Goal: Book appointment/travel/reservation

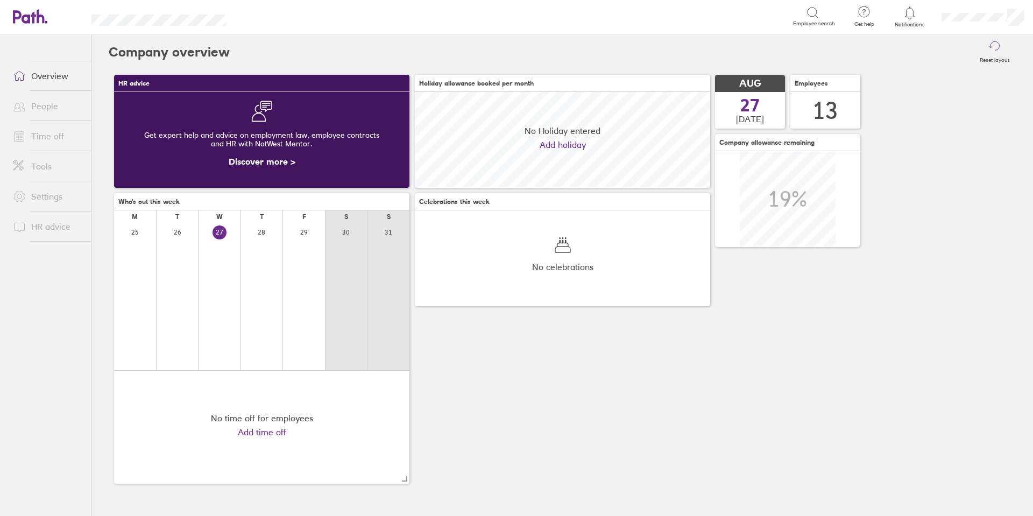
scroll to position [96, 295]
click at [46, 136] on link "Time off" at bounding box center [47, 136] width 87 height 22
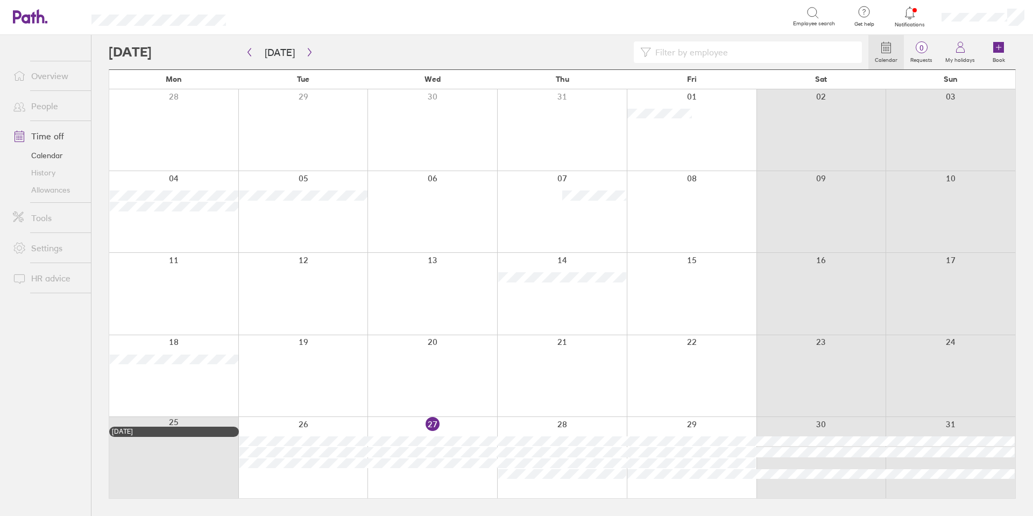
click at [48, 196] on link "Allowances" at bounding box center [47, 189] width 87 height 17
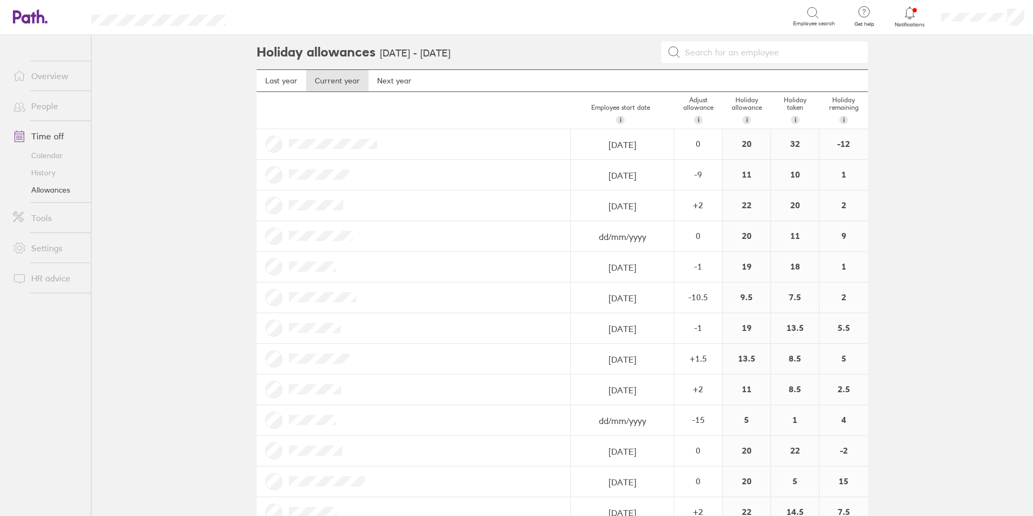
click at [43, 71] on link "Overview" at bounding box center [47, 76] width 87 height 22
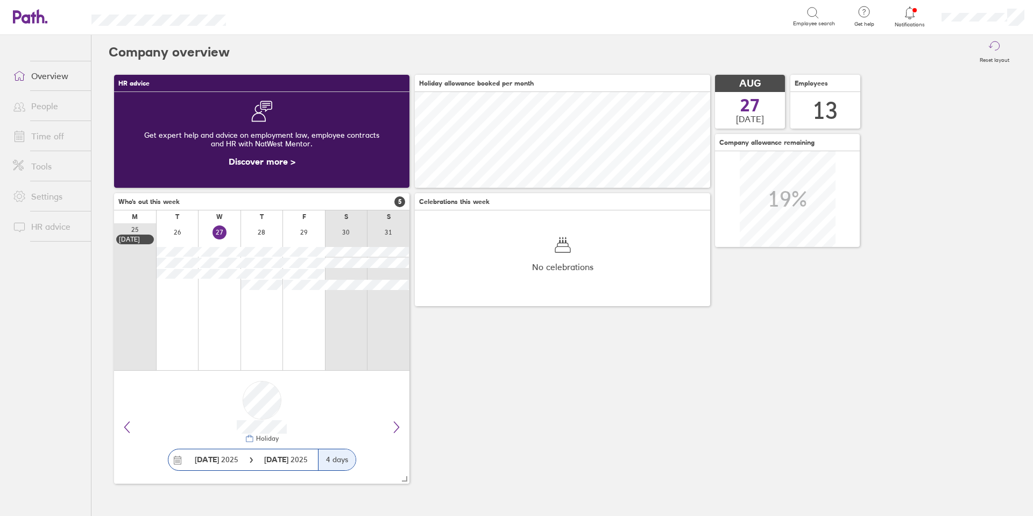
scroll to position [96, 295]
click at [24, 136] on icon at bounding box center [19, 137] width 9 height 10
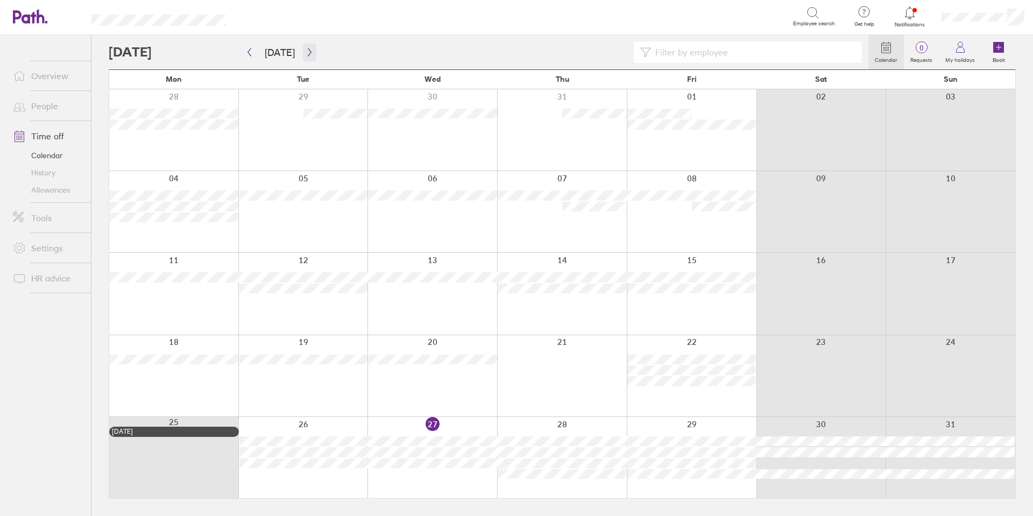
click at [306, 54] on icon "button" at bounding box center [310, 52] width 8 height 9
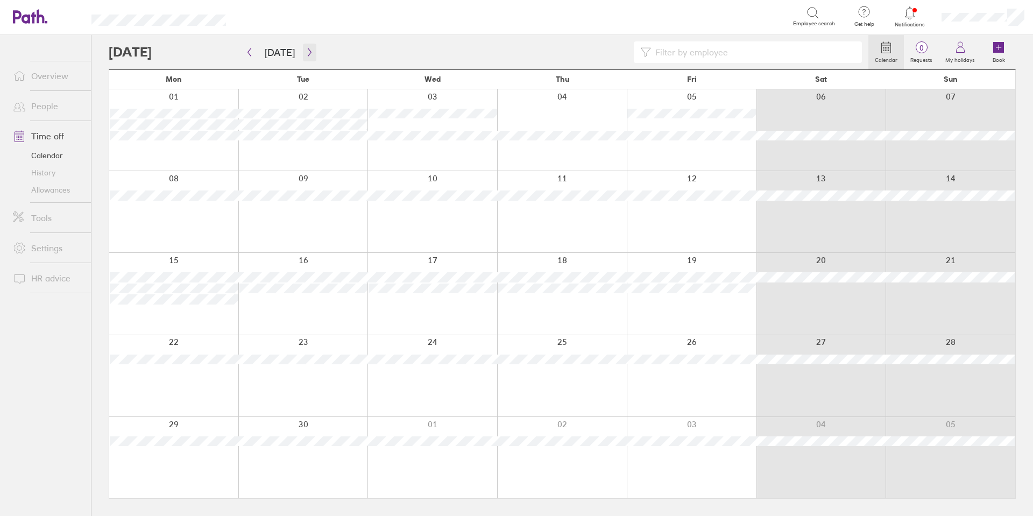
click at [306, 54] on icon "button" at bounding box center [310, 52] width 8 height 9
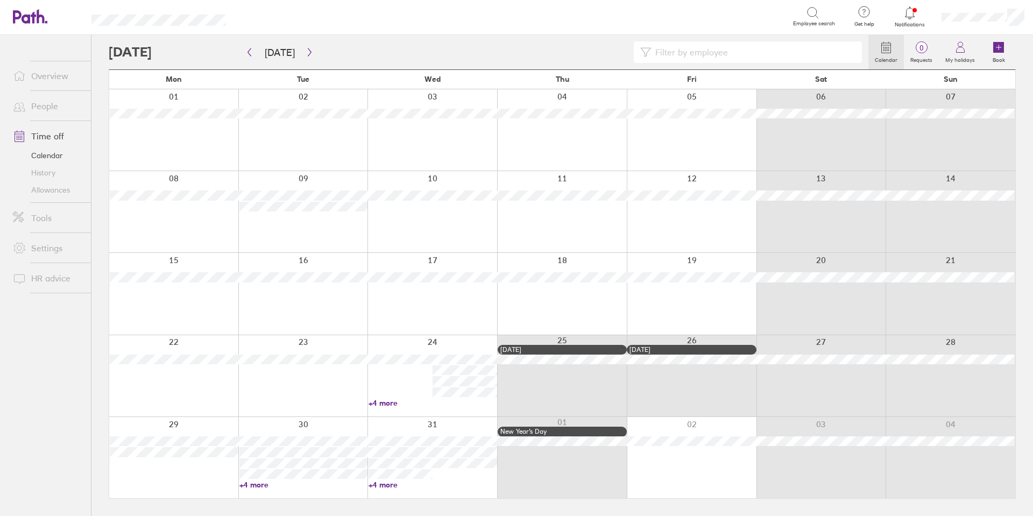
click at [393, 404] on link "+4 more" at bounding box center [433, 403] width 129 height 10
click at [392, 379] on div at bounding box center [432, 375] width 130 height 81
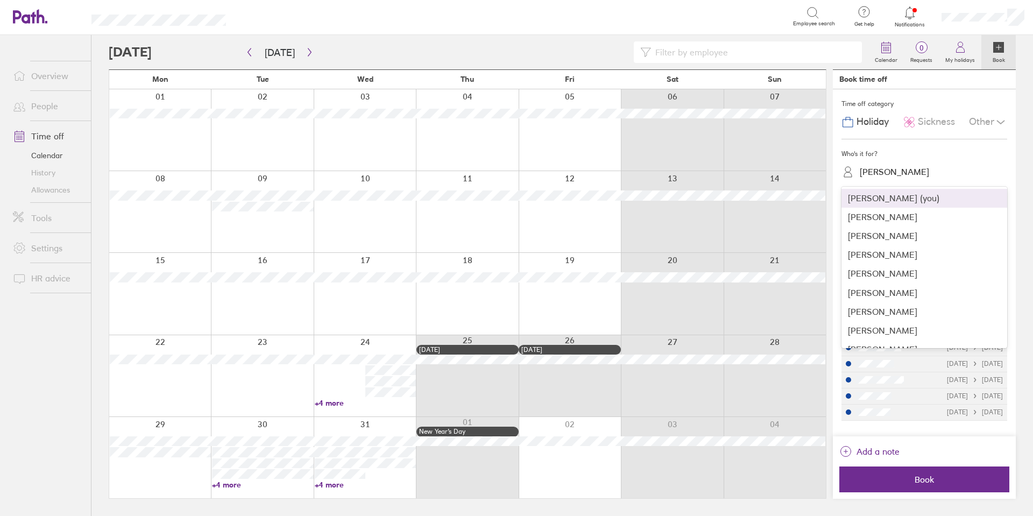
click at [891, 169] on div "[PERSON_NAME]" at bounding box center [894, 172] width 69 height 10
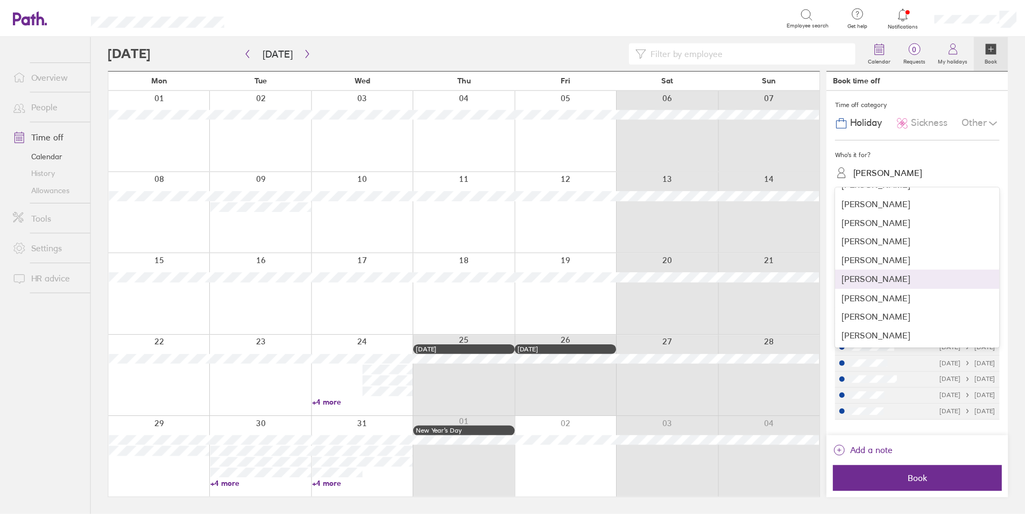
scroll to position [89, 0]
click at [887, 277] on div "[PERSON_NAME]" at bounding box center [924, 279] width 166 height 19
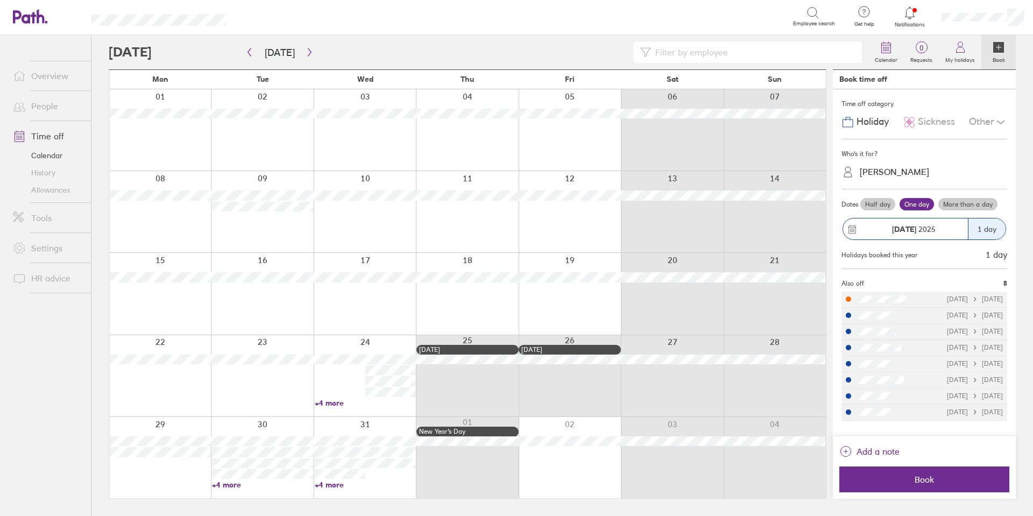
click at [880, 207] on label "Half day" at bounding box center [877, 204] width 35 height 13
click at [0, 0] on input "Half day" at bounding box center [0, 0] width 0 height 0
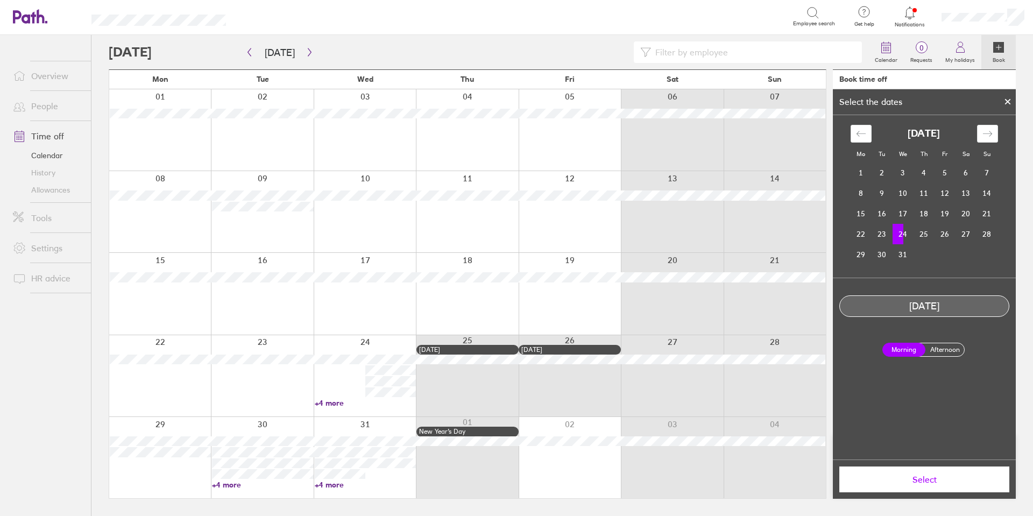
drag, startPoint x: 908, startPoint y: 228, endPoint x: 904, endPoint y: 240, distance: 12.4
click at [906, 228] on td "24" at bounding box center [903, 234] width 21 height 20
click at [944, 349] on label "Afternoon" at bounding box center [944, 349] width 43 height 13
click at [0, 0] on input "Afternoon" at bounding box center [0, 0] width 0 height 0
click at [936, 477] on span "Select" at bounding box center [924, 480] width 155 height 10
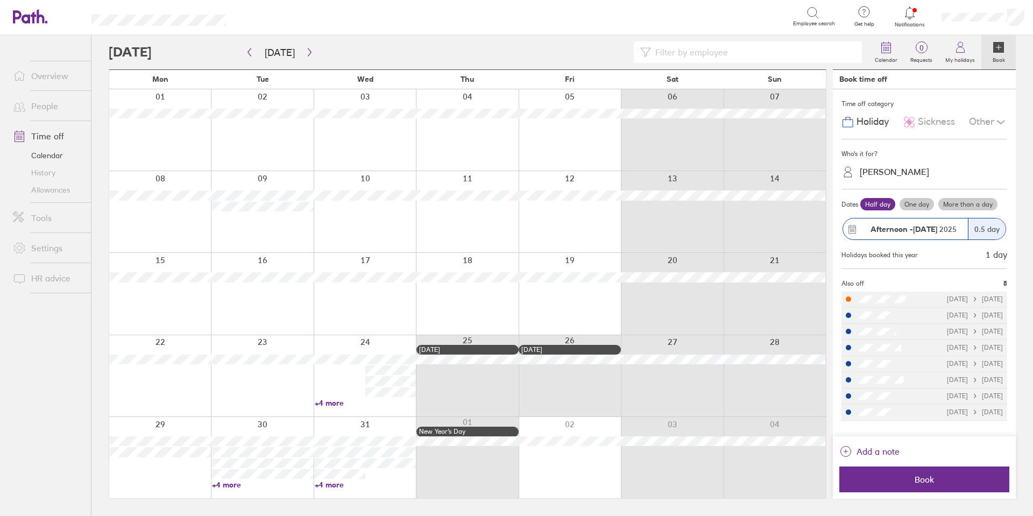
click at [936, 477] on span "Book" at bounding box center [924, 480] width 155 height 10
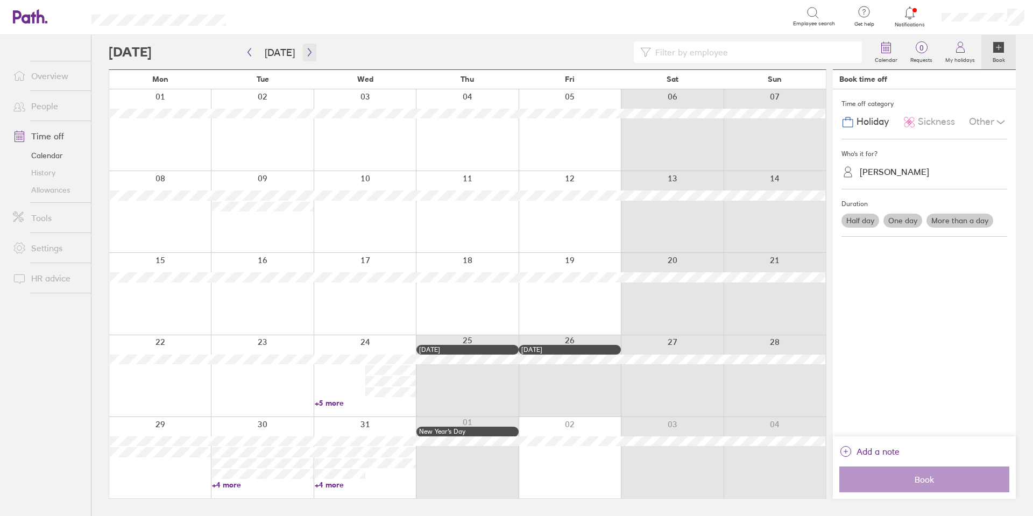
click at [308, 53] on icon "button" at bounding box center [310, 52] width 8 height 9
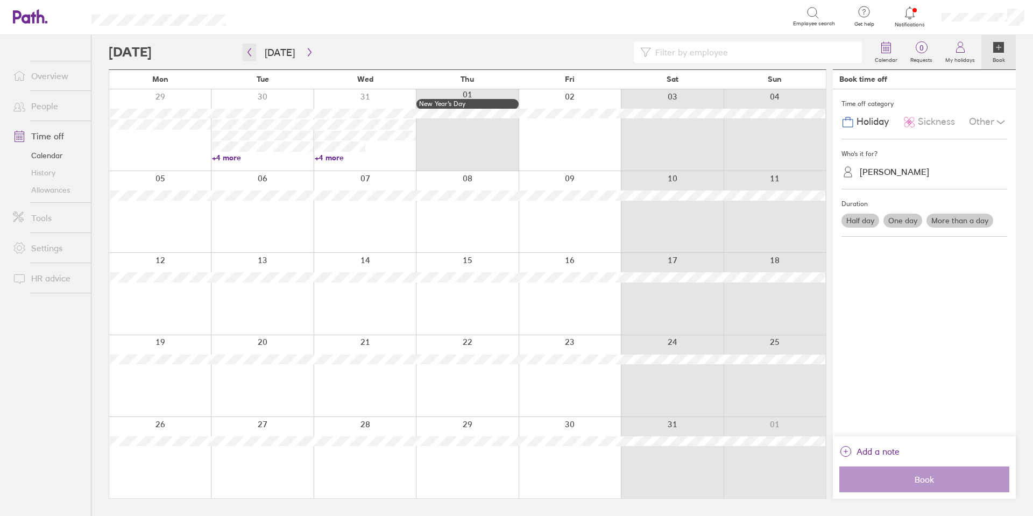
click at [249, 53] on icon "button" at bounding box center [249, 52] width 3 height 8
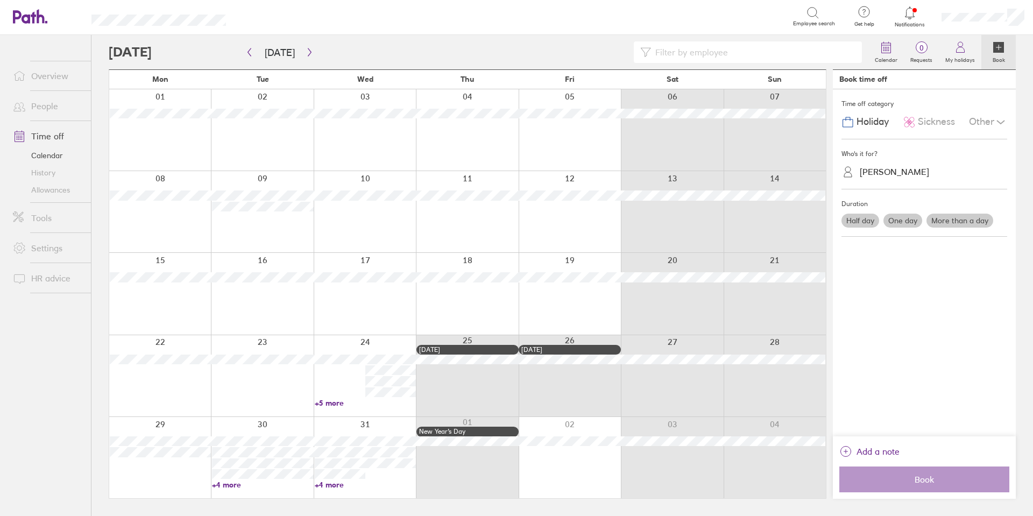
click at [332, 404] on link "+5 more" at bounding box center [365, 403] width 101 height 10
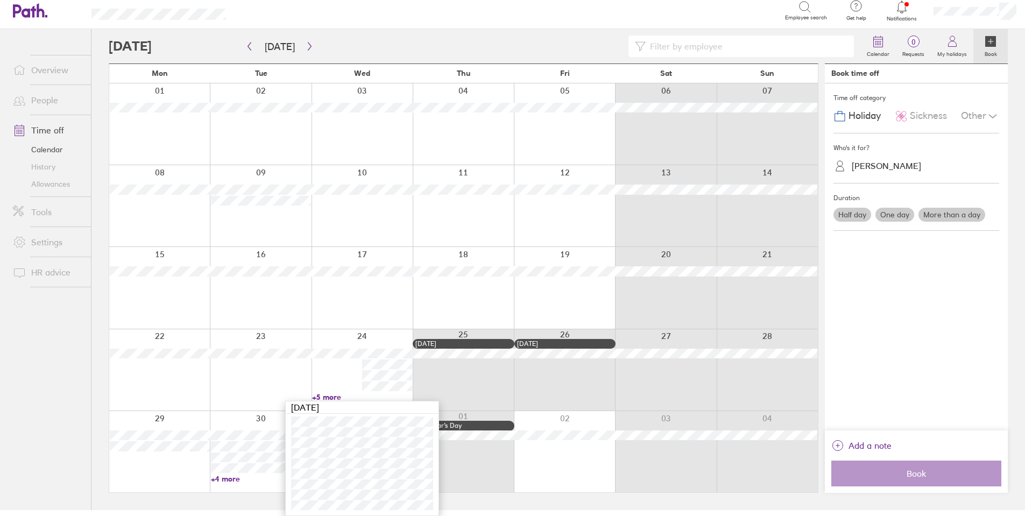
click at [233, 362] on div at bounding box center [260, 369] width 101 height 81
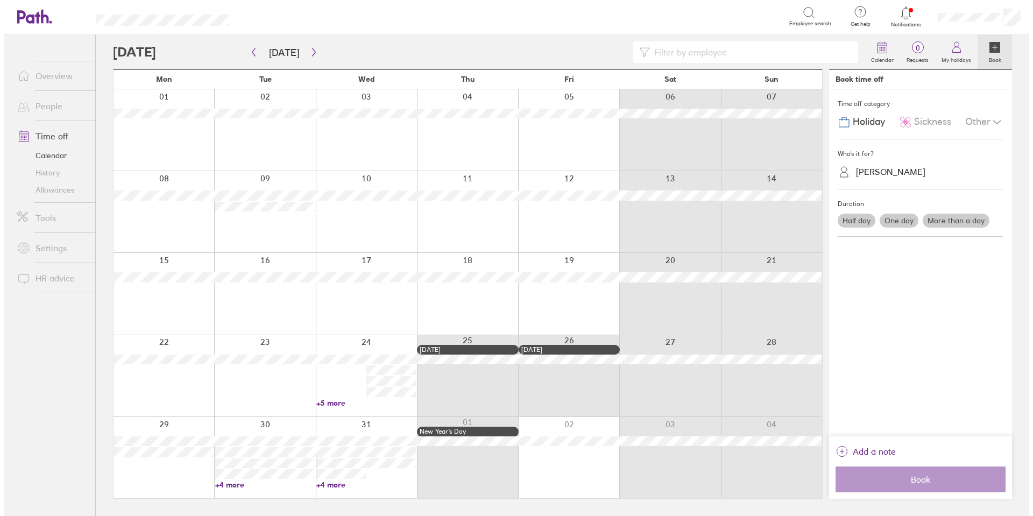
scroll to position [0, 0]
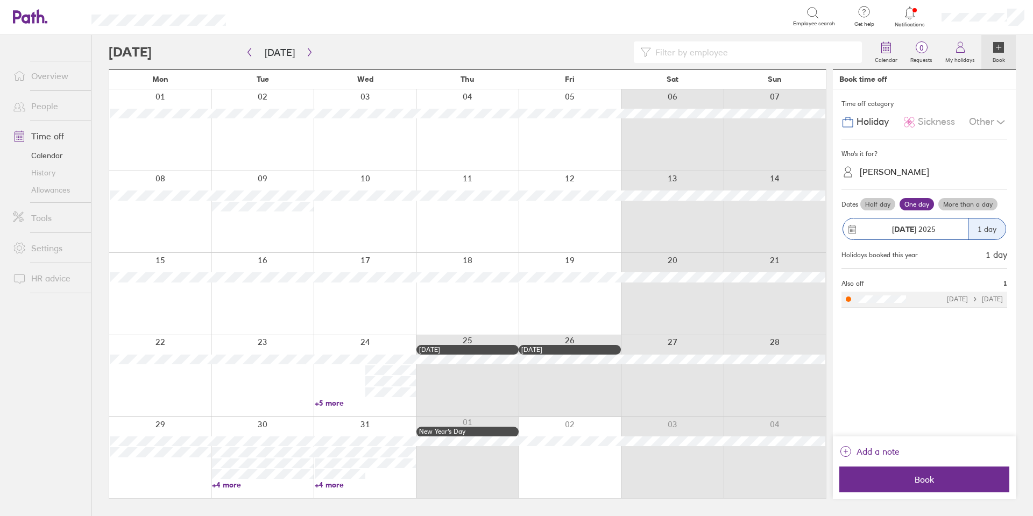
click at [363, 489] on div at bounding box center [365, 457] width 102 height 81
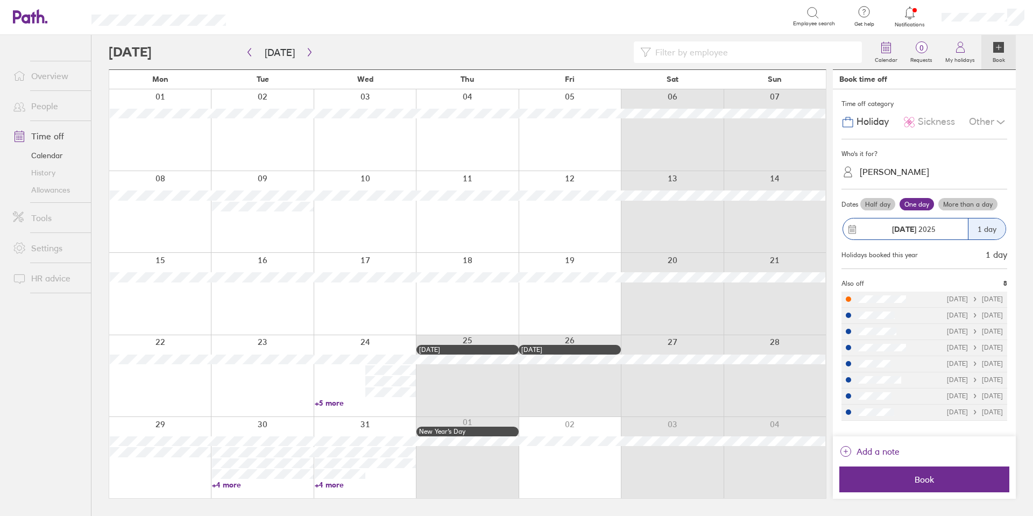
click at [883, 205] on label "Half day" at bounding box center [877, 204] width 35 height 13
click at [0, 0] on input "Half day" at bounding box center [0, 0] width 0 height 0
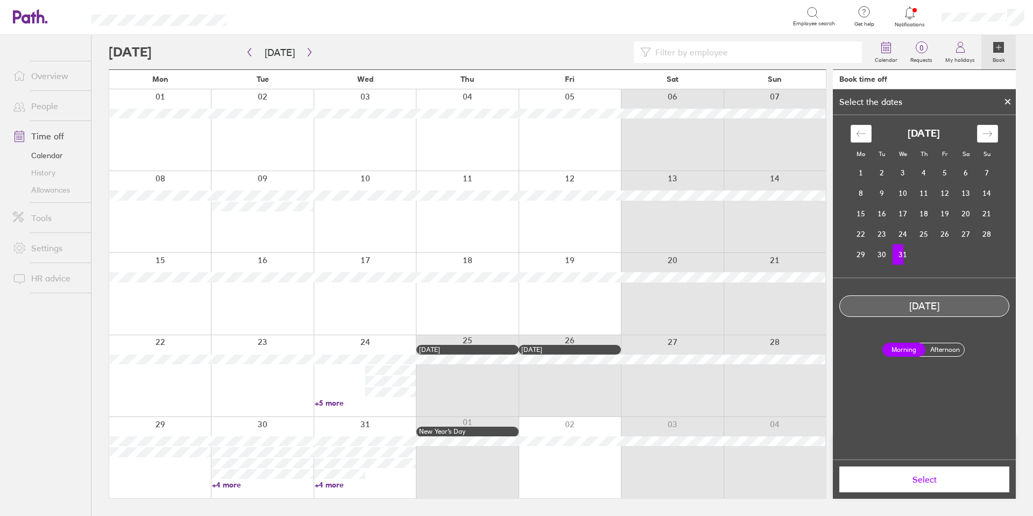
click at [935, 347] on label "Afternoon" at bounding box center [944, 349] width 43 height 13
click at [0, 0] on input "Afternoon" at bounding box center [0, 0] width 0 height 0
click at [960, 488] on button "Select" at bounding box center [924, 479] width 170 height 26
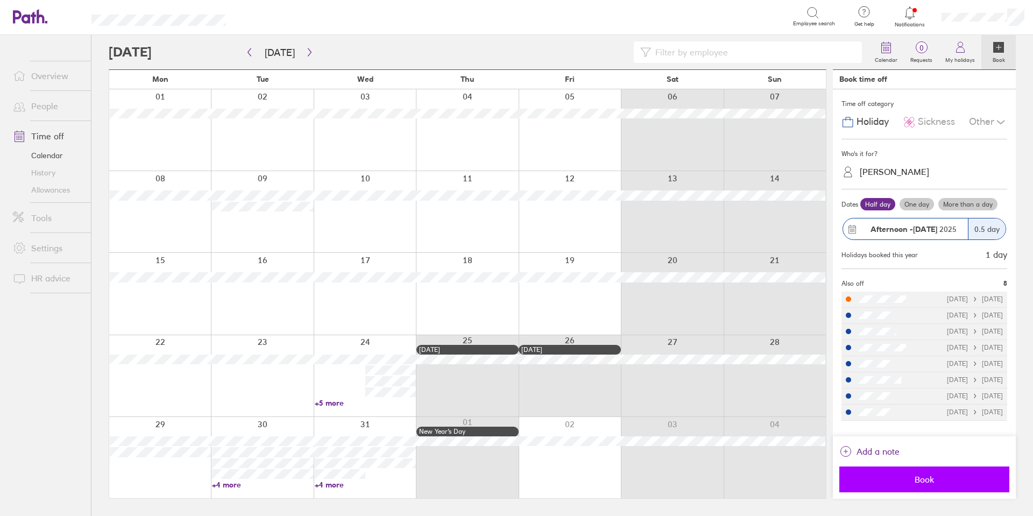
click at [933, 478] on span "Book" at bounding box center [924, 480] width 155 height 10
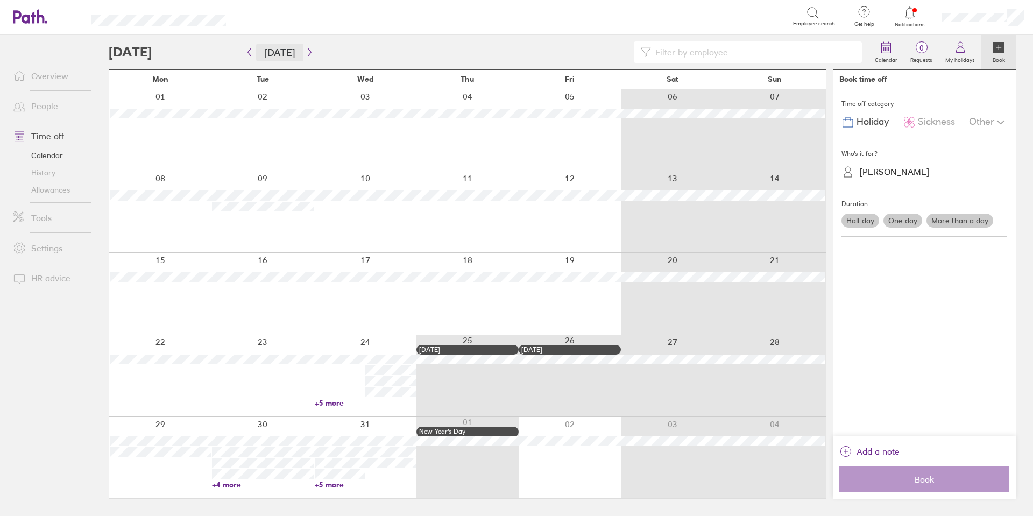
click at [282, 52] on button "[DATE]" at bounding box center [279, 53] width 47 height 18
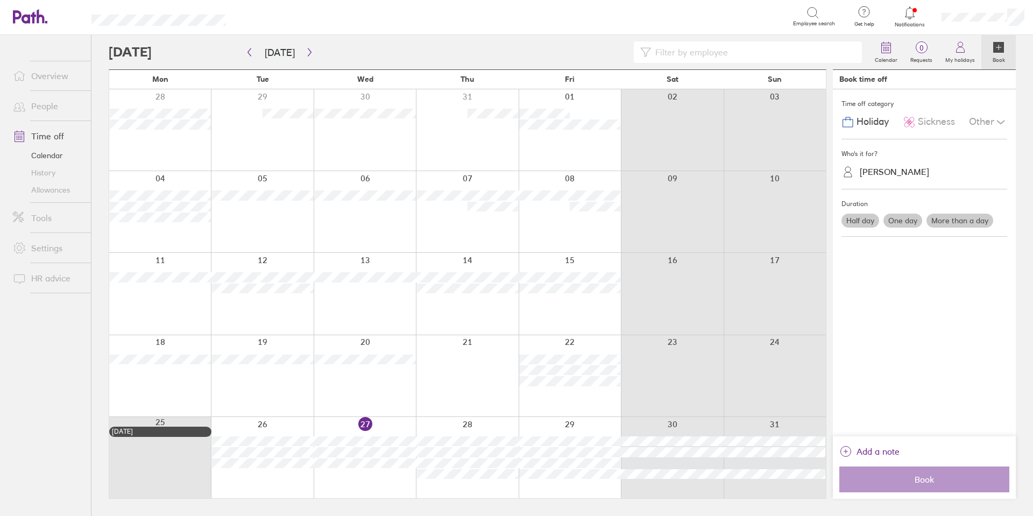
click at [36, 173] on link "History" at bounding box center [47, 172] width 87 height 17
